Goal: Transaction & Acquisition: Purchase product/service

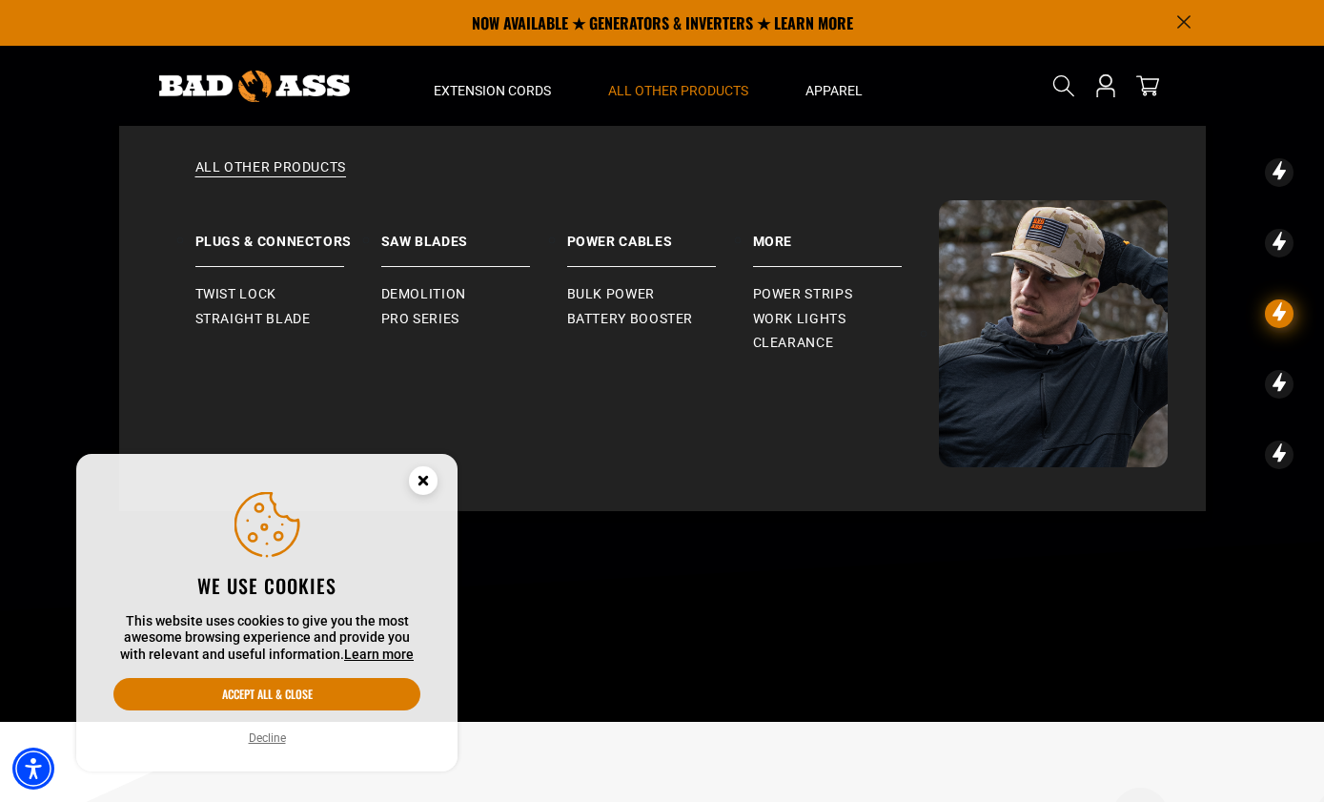
click at [662, 80] on summary "All Other Products" at bounding box center [678, 86] width 197 height 80
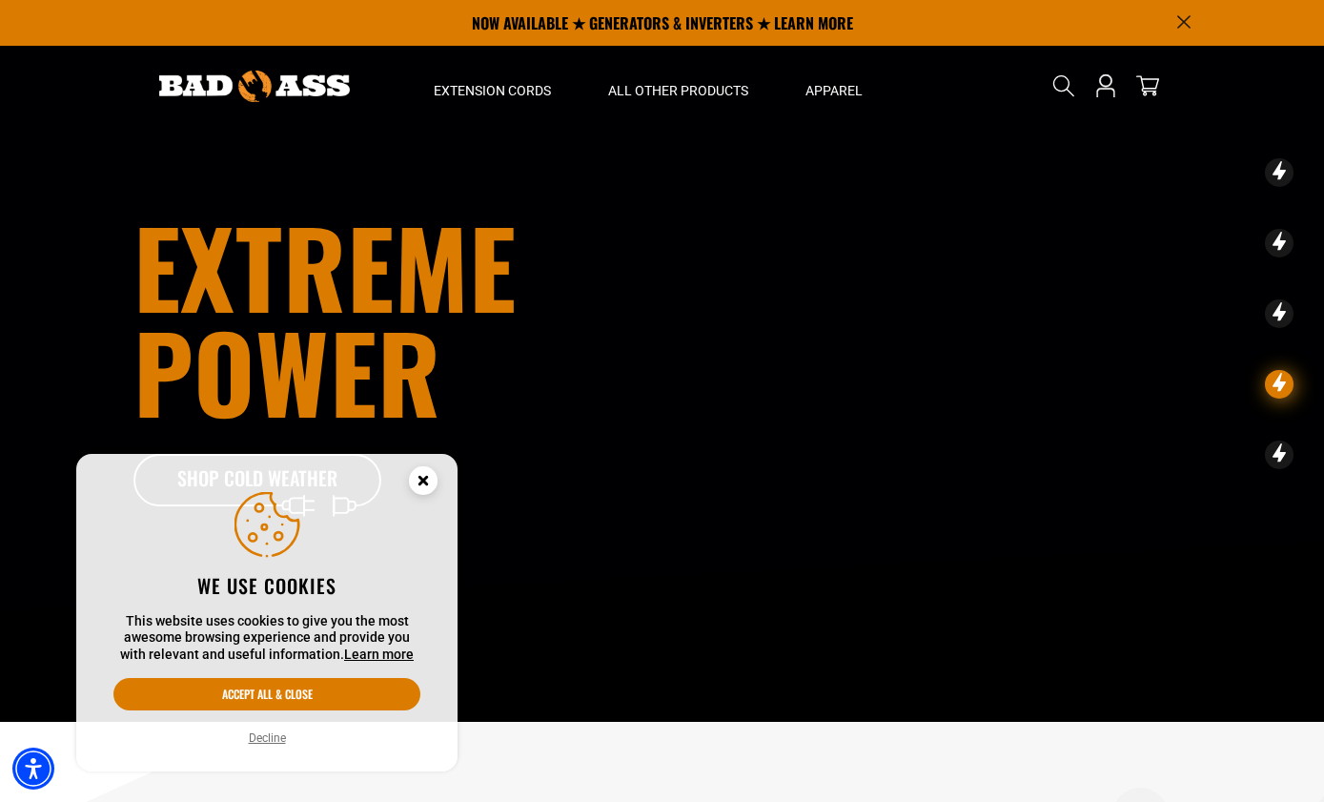
click at [424, 472] on circle "Close this option" at bounding box center [423, 480] width 29 height 29
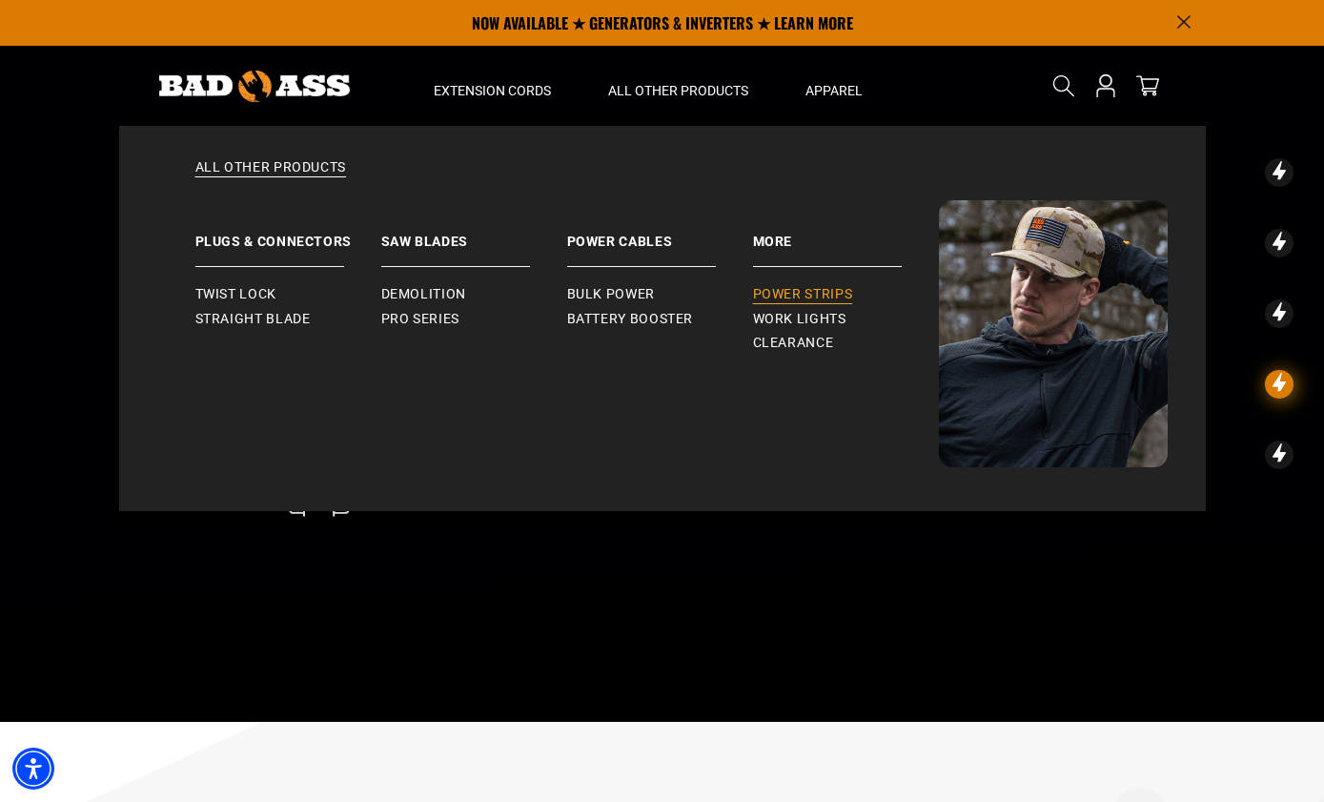
click at [798, 286] on span "Power Strips" at bounding box center [803, 294] width 100 height 17
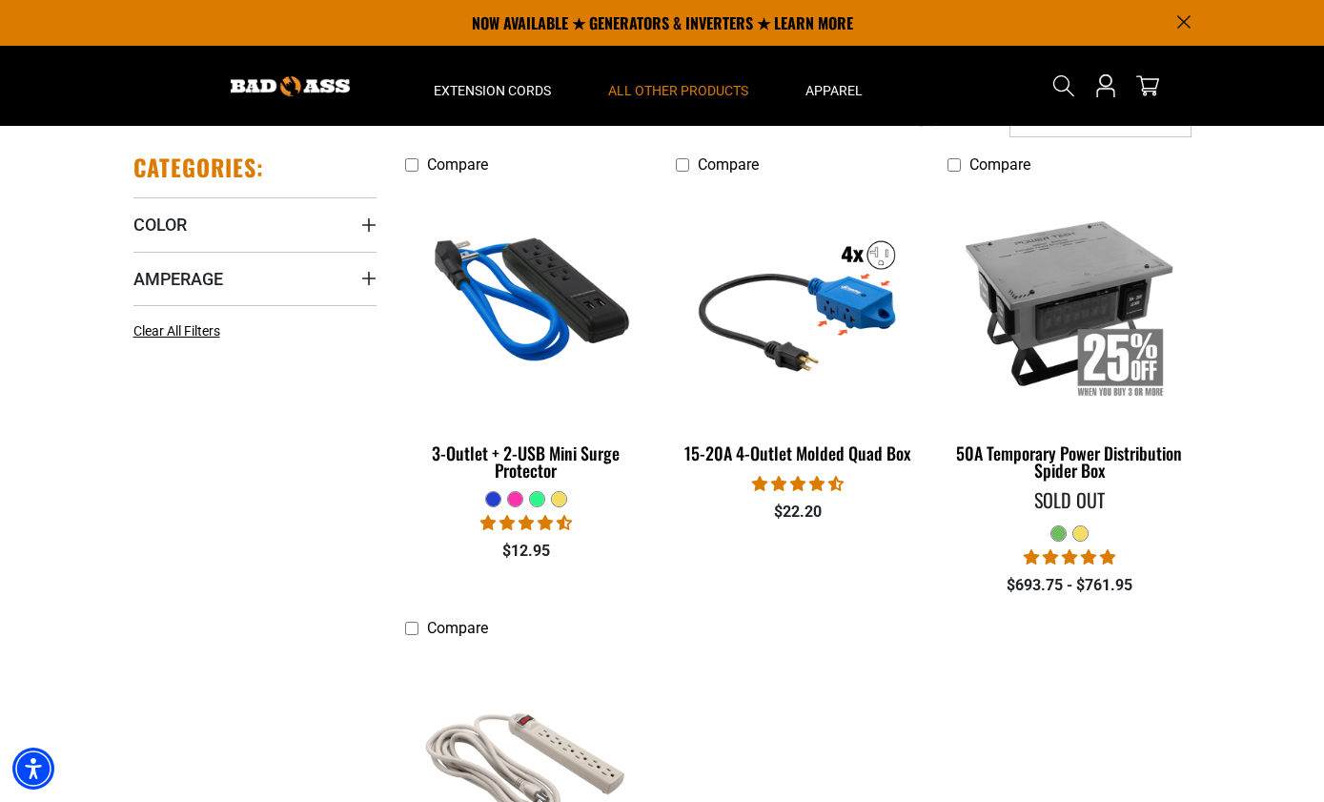
scroll to position [394, 0]
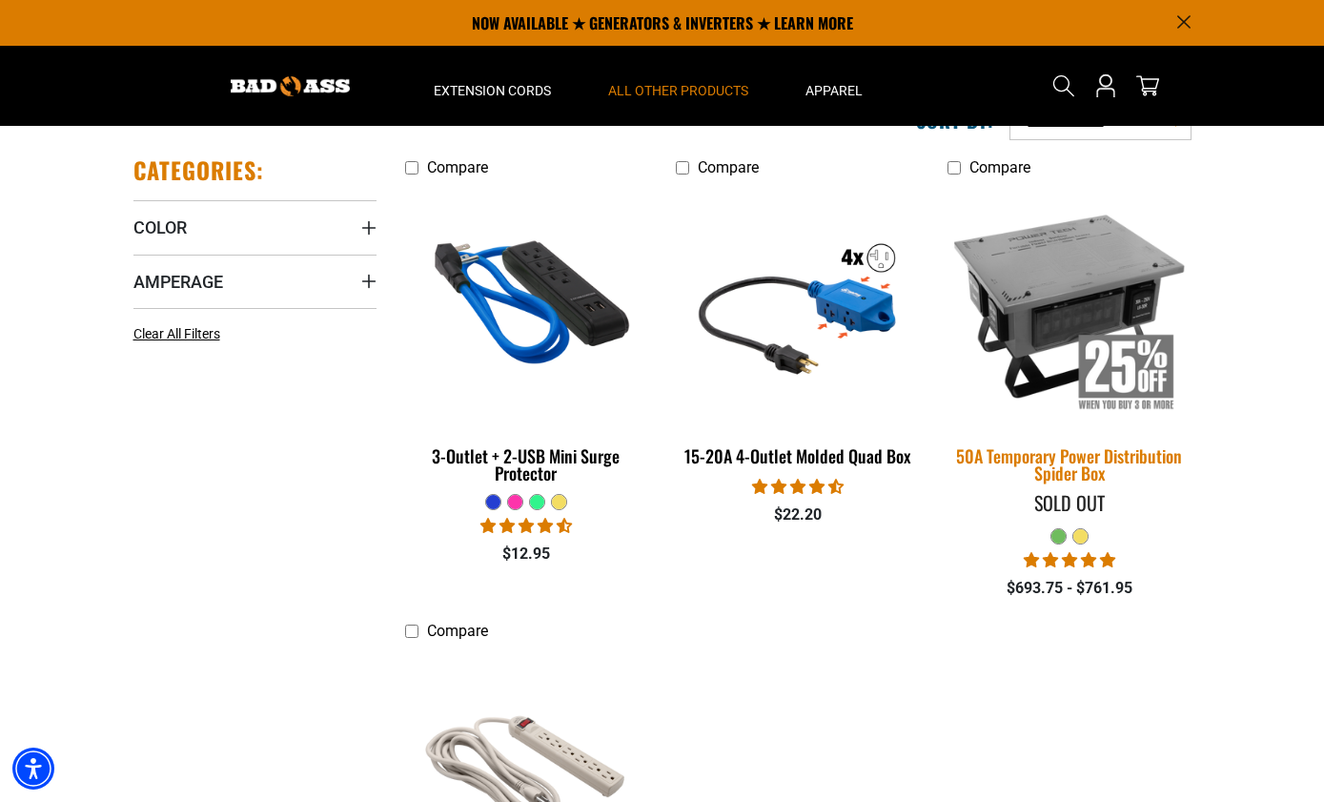
click at [1063, 281] on img at bounding box center [1069, 305] width 267 height 244
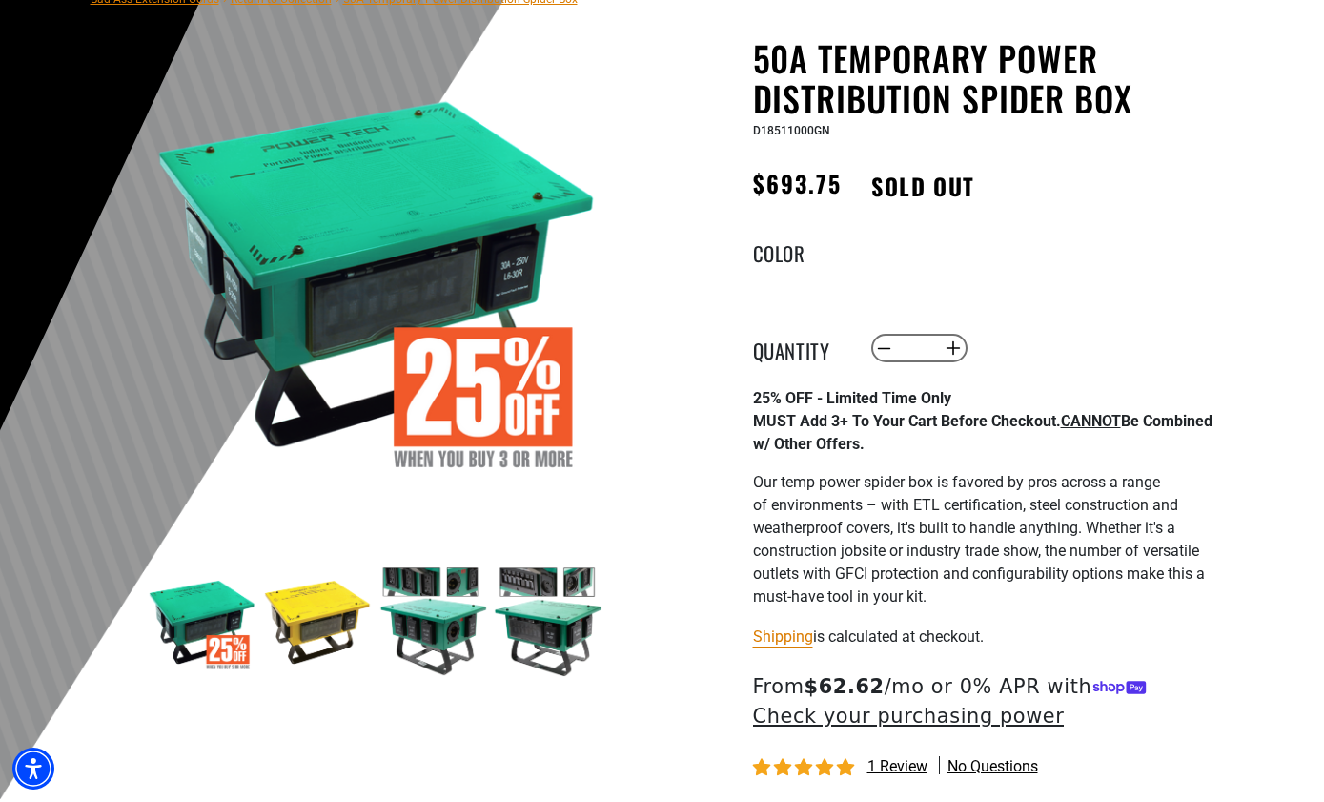
scroll to position [170, 0]
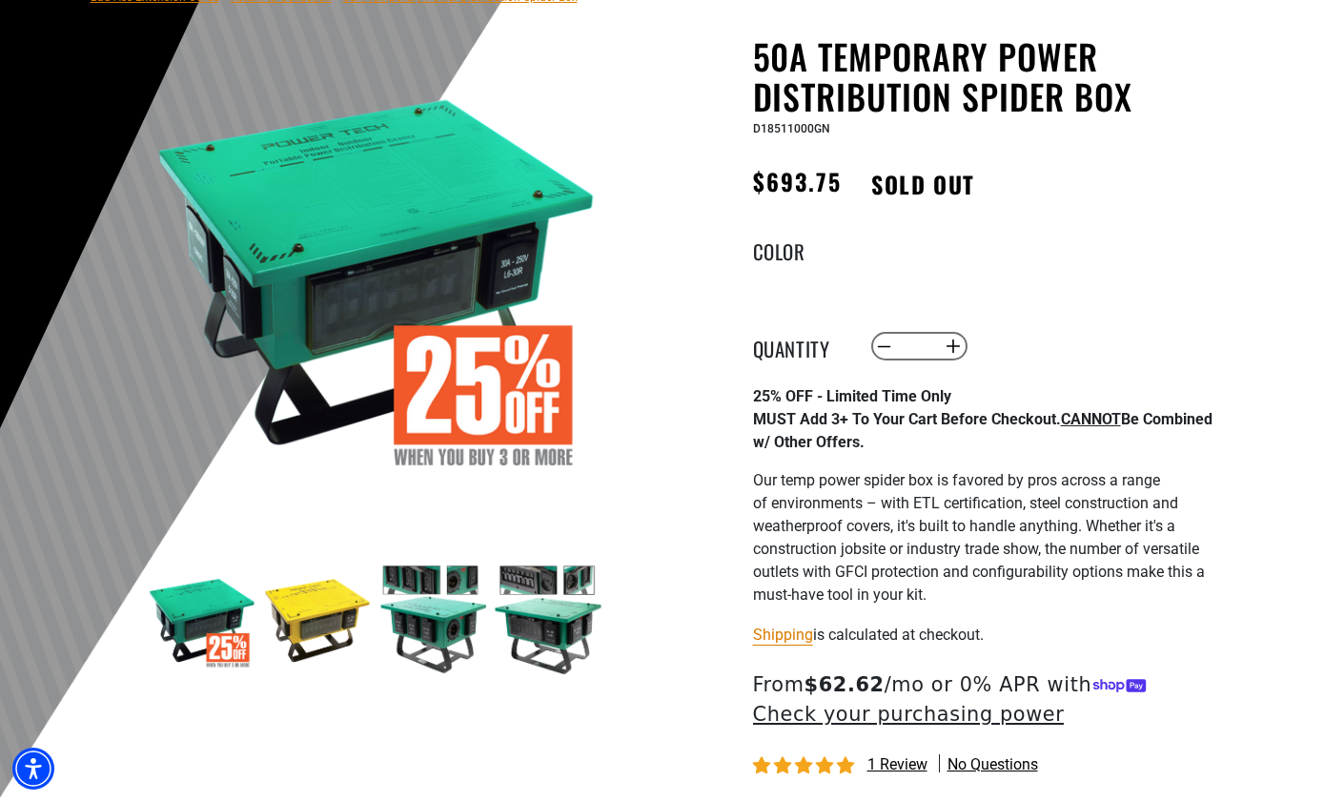
click at [789, 253] on legend "Color" at bounding box center [800, 248] width 95 height 25
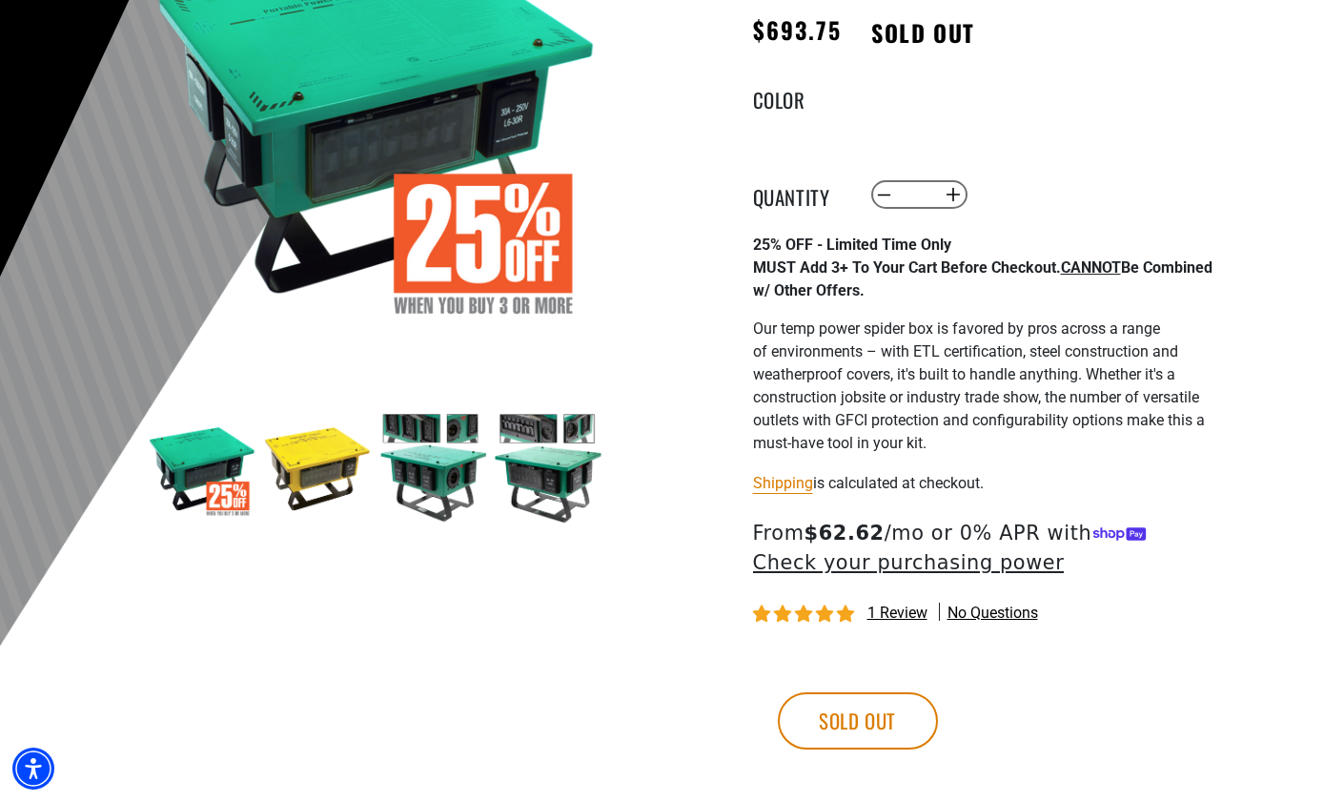
scroll to position [324, 0]
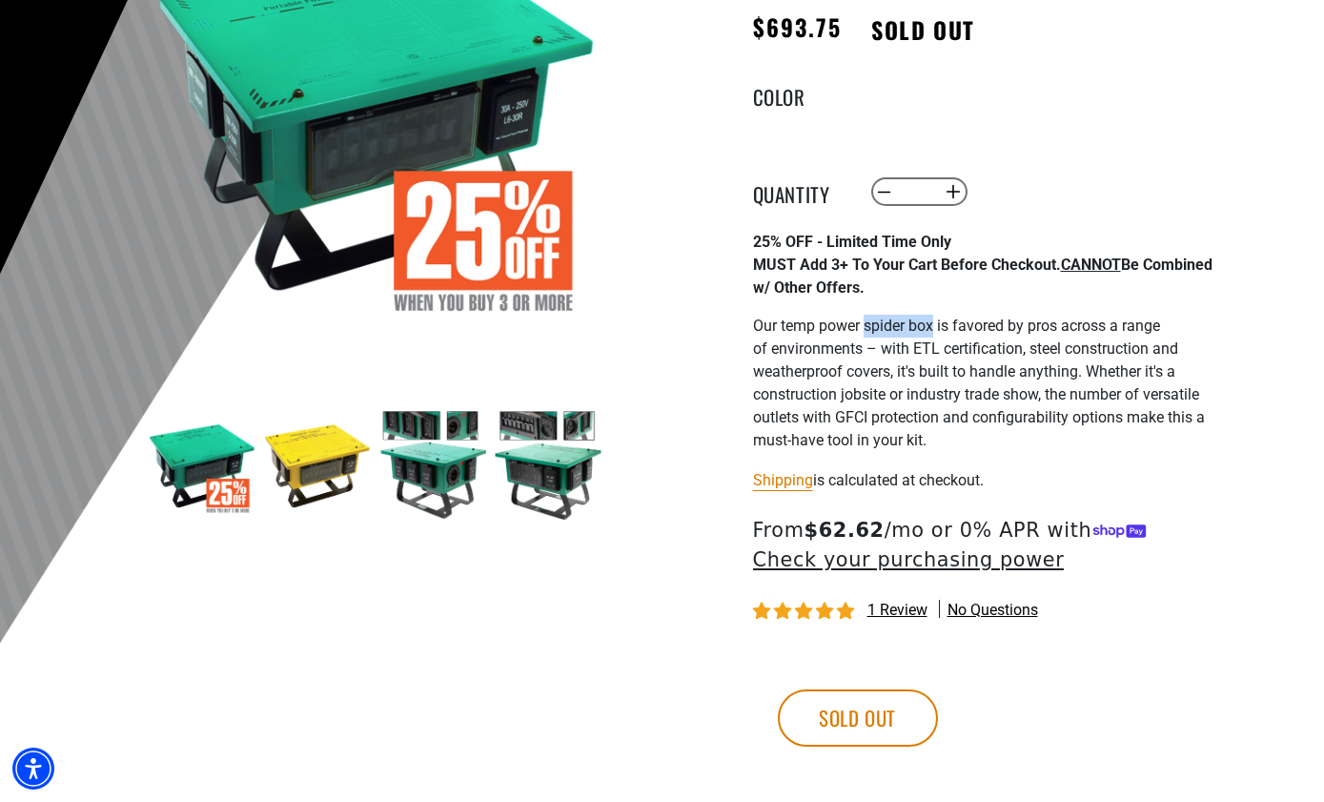
drag, startPoint x: 865, startPoint y: 329, endPoint x: 932, endPoint y: 326, distance: 67.7
click at [932, 326] on span "Our temp power spider box is favored by pros across a range of environments – w…" at bounding box center [979, 382] width 452 height 132
copy span "spider box"
